Goal: Book appointment/travel/reservation

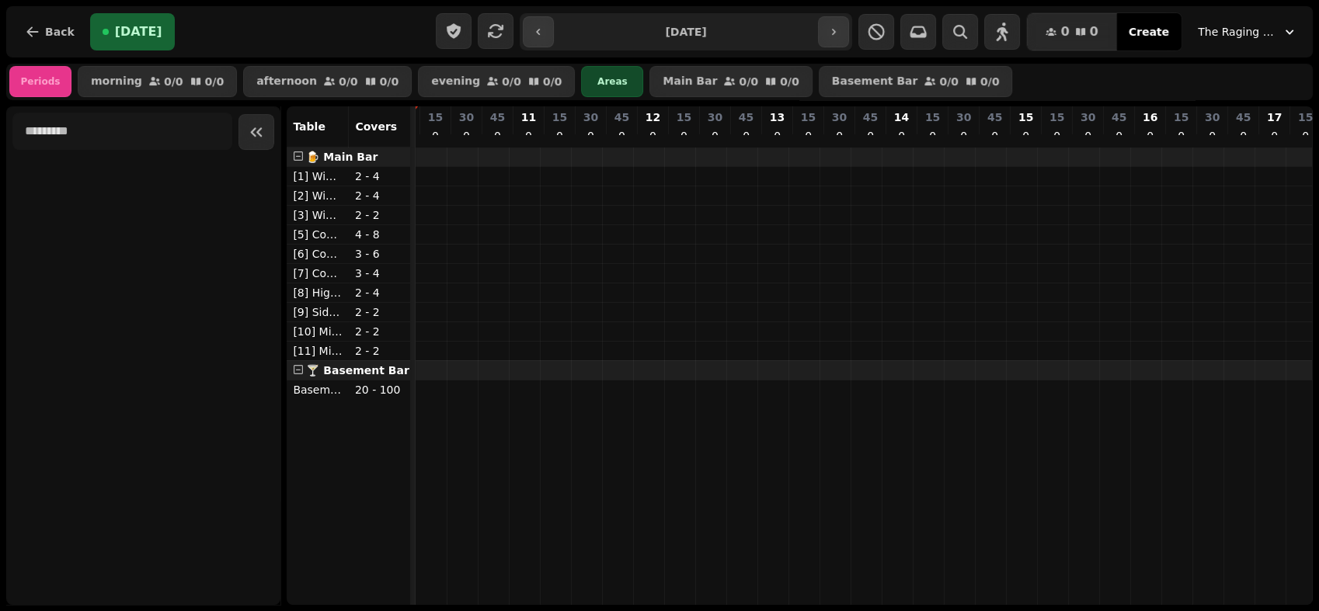
scroll to position [0, 1270]
click at [836, 33] on icon "button" at bounding box center [834, 32] width 4 height 6
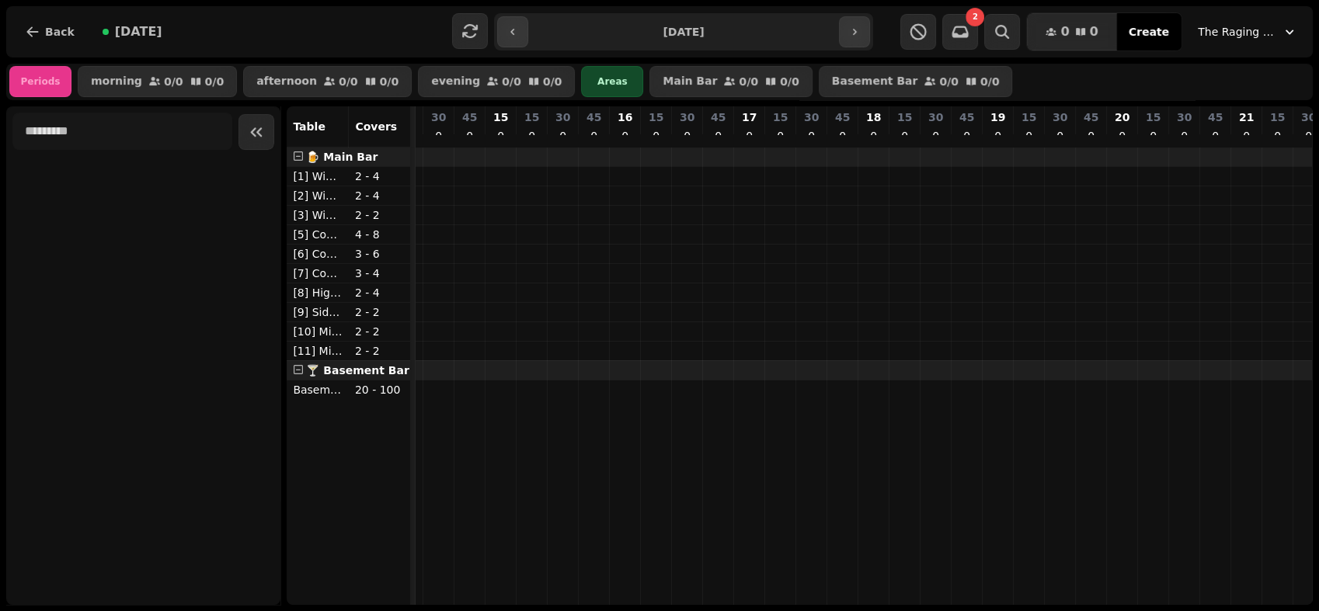
scroll to position [0, 1807]
click at [849, 34] on icon "button" at bounding box center [854, 32] width 12 height 12
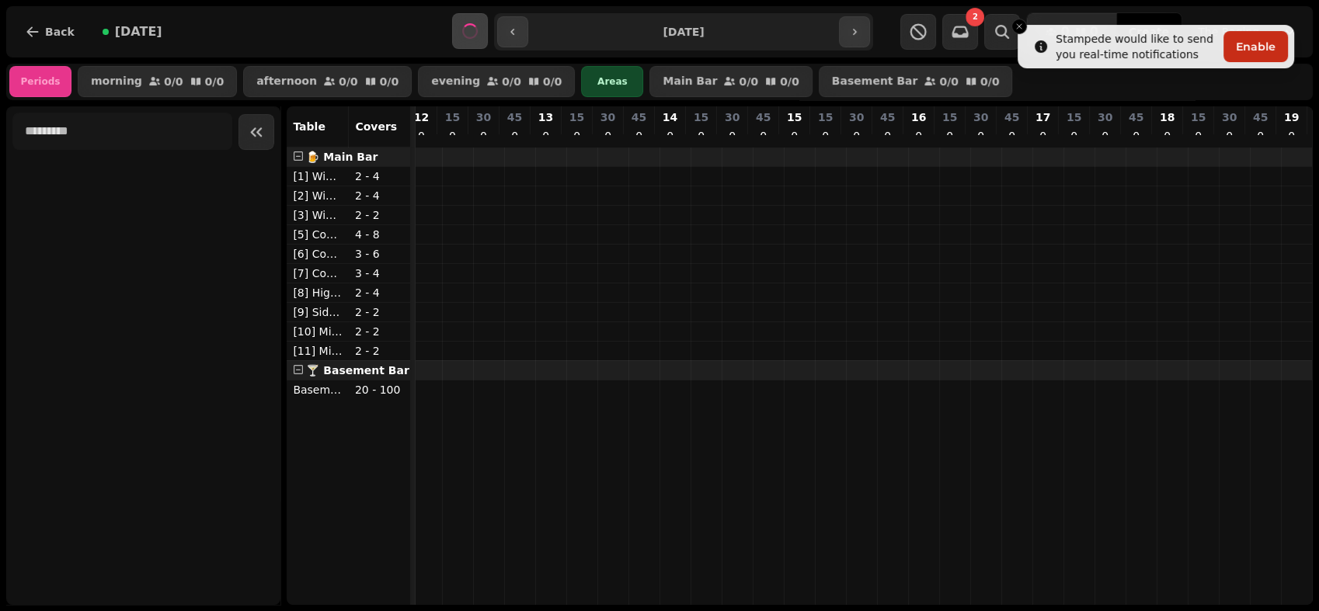
scroll to position [0, 2087]
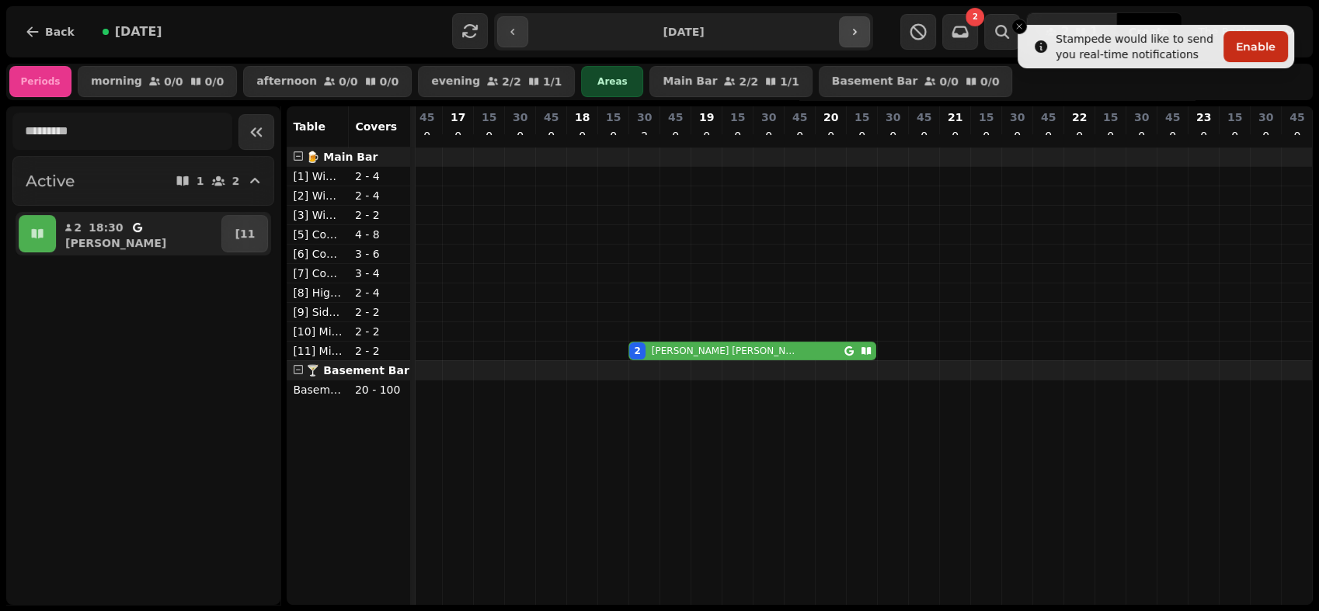
click at [839, 32] on button "button" at bounding box center [854, 31] width 31 height 31
click at [863, 32] on button "button" at bounding box center [854, 31] width 31 height 31
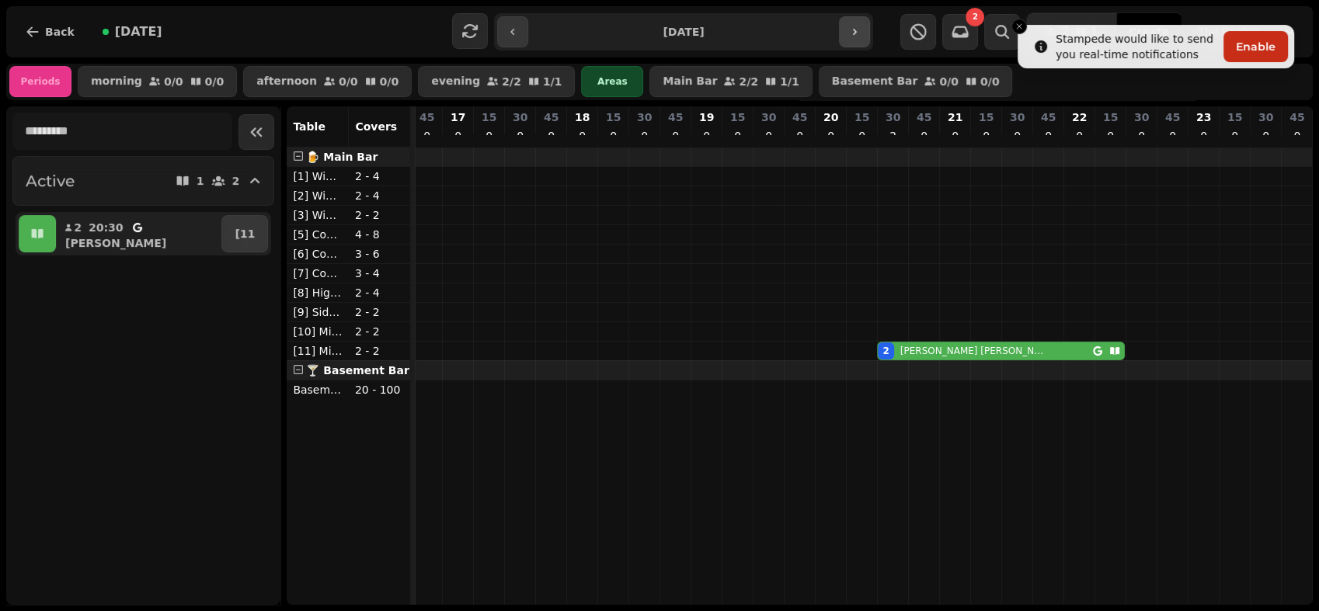
click at [858, 43] on button "button" at bounding box center [854, 31] width 31 height 31
type input "**********"
